Goal: Check status: Check status

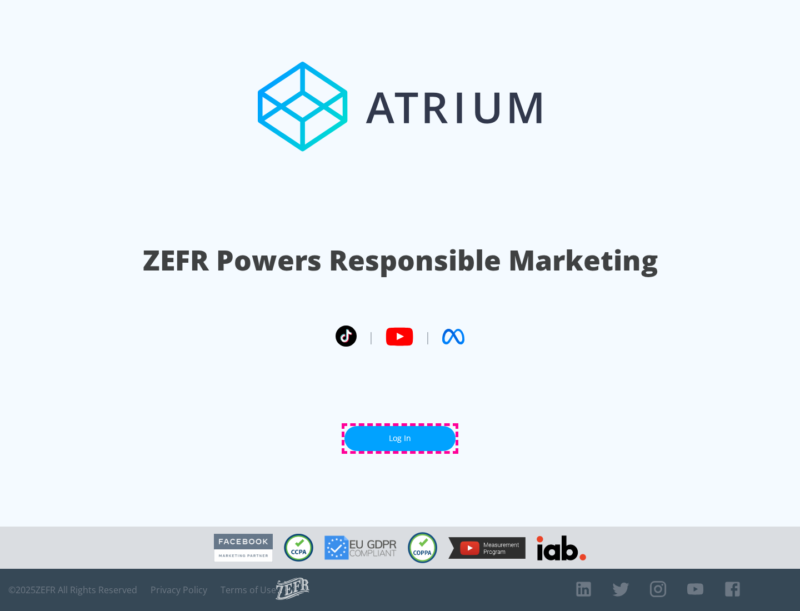
click at [400, 438] on link "Log In" at bounding box center [400, 438] width 111 height 25
